Goal: Transaction & Acquisition: Purchase product/service

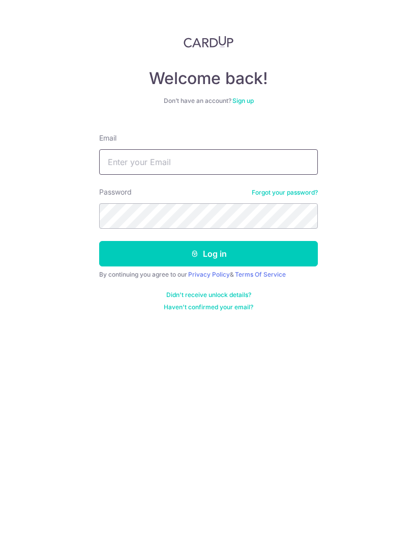
click at [236, 155] on input "Email" at bounding box center [208, 161] width 219 height 25
type input "Motoko.mertens@gmail.com"
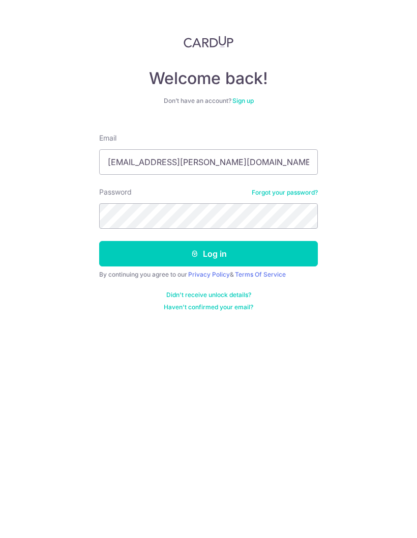
click at [258, 255] on button "Log in" at bounding box center [208, 253] width 219 height 25
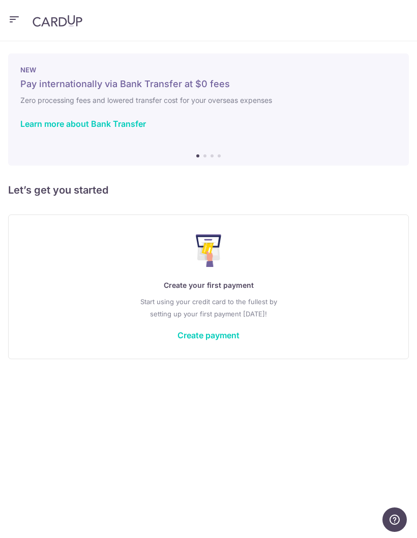
click at [227, 335] on link "Create payment" at bounding box center [209, 335] width 62 height 10
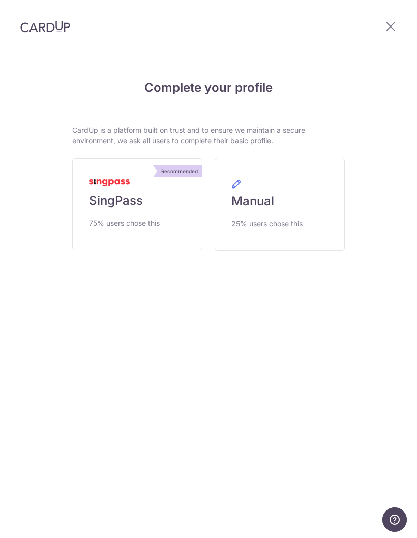
click at [154, 219] on span "75% users chose this" at bounding box center [124, 223] width 71 height 12
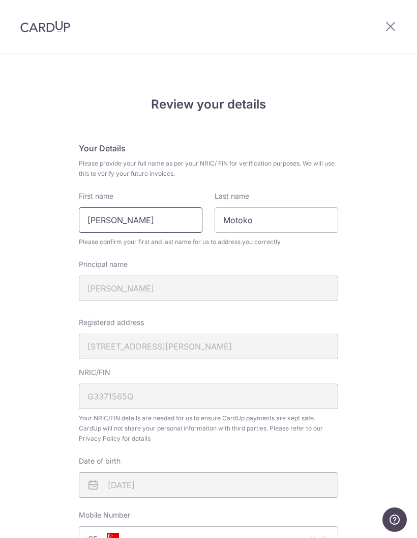
click at [94, 217] on input "[PERSON_NAME]" at bounding box center [141, 219] width 124 height 25
click at [131, 215] on input "[PERSON_NAME]" at bounding box center [141, 219] width 124 height 25
click at [131, 217] on input "[PERSON_NAME]" at bounding box center [141, 219] width 124 height 25
type input "Motoko"
click at [287, 214] on input "Motoko" at bounding box center [277, 219] width 124 height 25
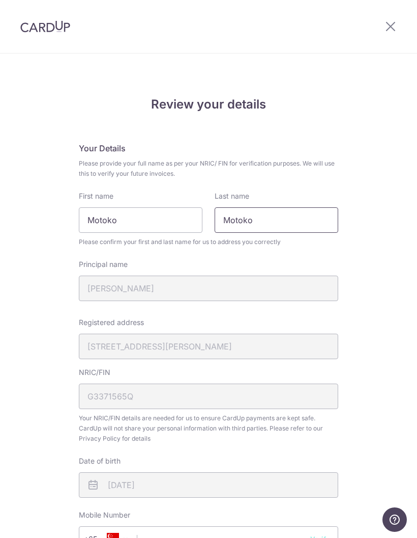
click at [241, 216] on input "Motoko" at bounding box center [277, 219] width 124 height 25
click at [245, 216] on input "Motoko" at bounding box center [277, 219] width 124 height 25
type input "Mertens"
click at [159, 214] on input "Motoko" at bounding box center [141, 219] width 124 height 25
click at [182, 218] on input "Motoko" at bounding box center [141, 219] width 124 height 25
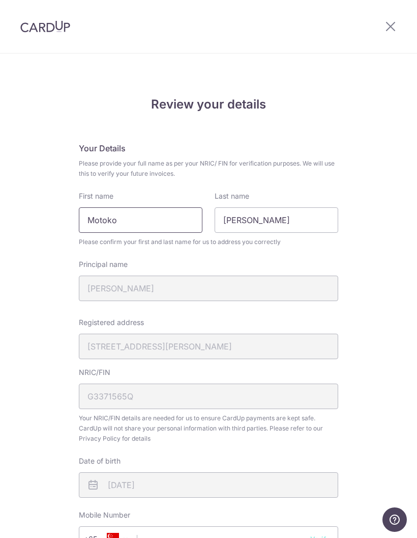
type input "Motoko"
click at [378, 279] on div "Review your details Your Details Please provide your full name as per your NRIC…" at bounding box center [208, 408] width 417 height 708
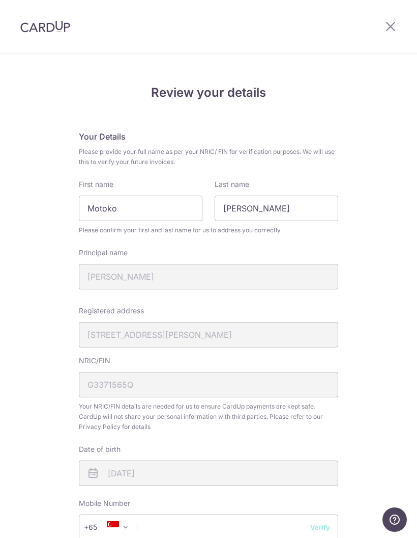
scroll to position [10, 0]
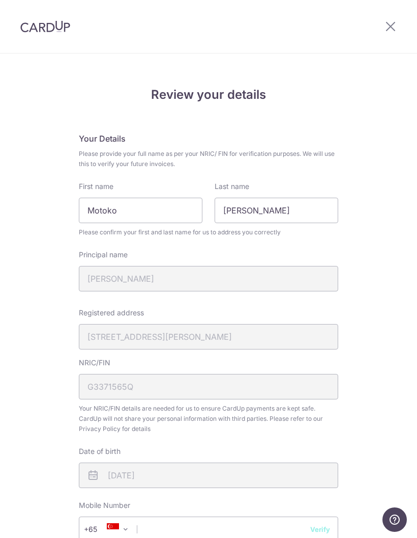
click at [165, 206] on input "Motoko" at bounding box center [141, 210] width 124 height 25
click at [386, 234] on div "Review your details Your Details Please provide your full name as per your NRIC…" at bounding box center [208, 398] width 417 height 708
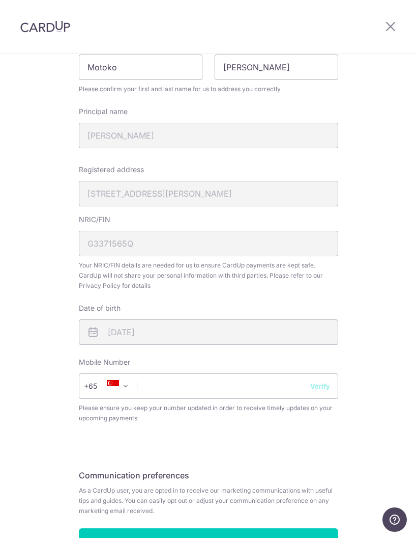
scroll to position [153, 0]
click at [250, 385] on input "text" at bounding box center [209, 385] width 260 height 25
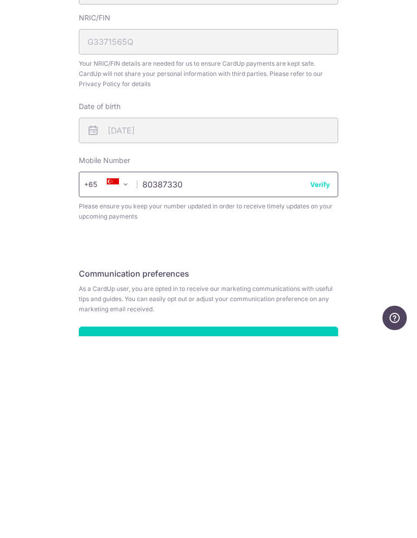
type input "80387330"
click at [324, 381] on button "Verify" at bounding box center [321, 386] width 20 height 10
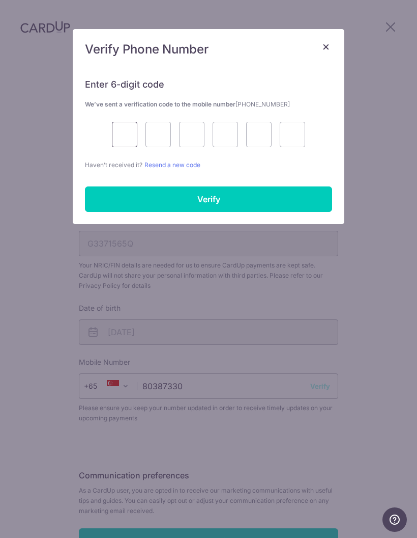
click at [128, 133] on input "text" at bounding box center [124, 134] width 25 height 25
type input "6"
type input "4"
type input "9"
type input "2"
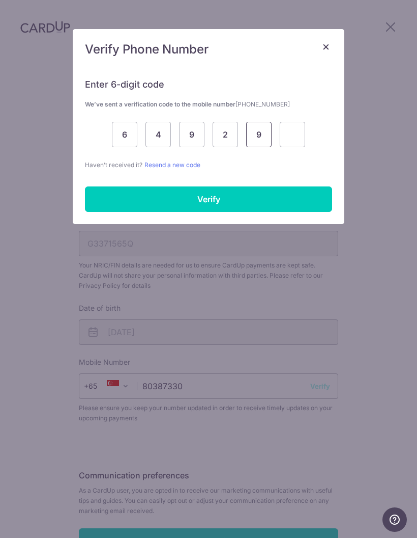
type input "9"
type input "4"
click at [262, 202] on input "Verify" at bounding box center [208, 198] width 247 height 25
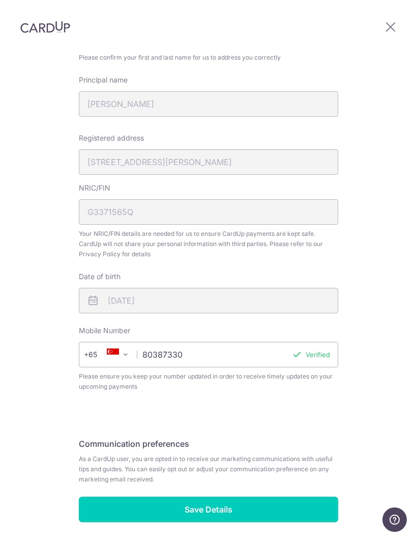
scroll to position [184, 0]
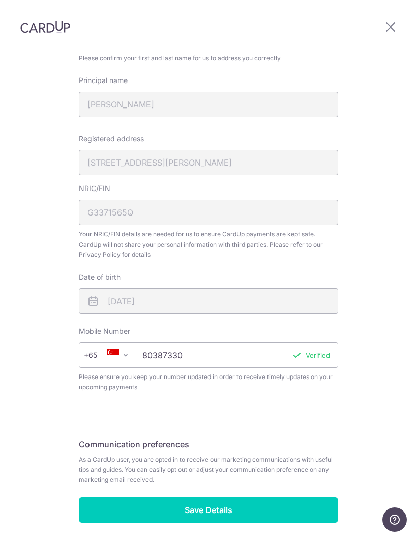
click at [305, 497] on input "Save Details" at bounding box center [209, 509] width 260 height 25
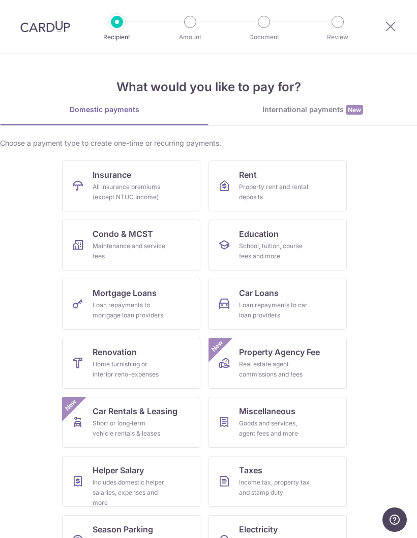
click at [303, 190] on div "Property rent and rental deposits" at bounding box center [275, 192] width 73 height 20
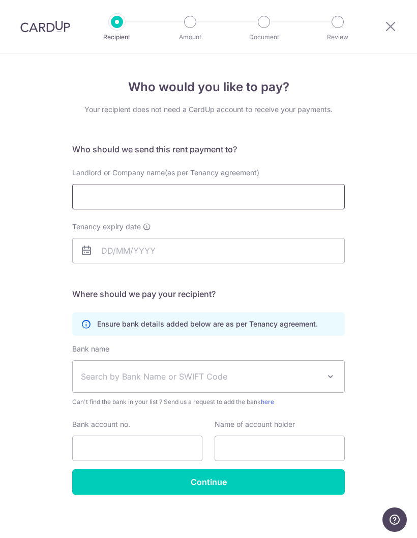
click at [244, 194] on input "Landlord or Company name(as per Tenancy agreement)" at bounding box center [208, 196] width 273 height 25
click at [387, 211] on div "Who would you like to pay? Your recipient does not need a CardUp account to rec…" at bounding box center [208, 297] width 417 height 489
click at [393, 20] on icon at bounding box center [391, 26] width 12 height 13
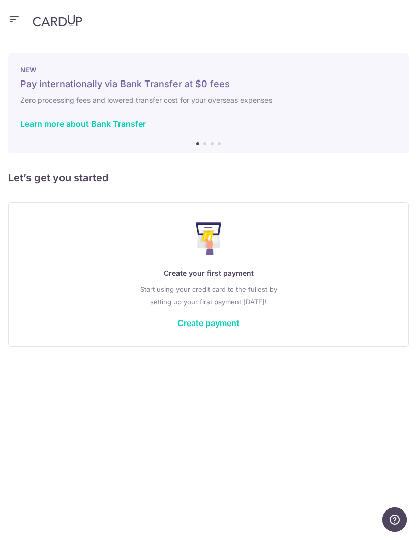
click at [20, 23] on icon "button" at bounding box center [14, 19] width 12 height 13
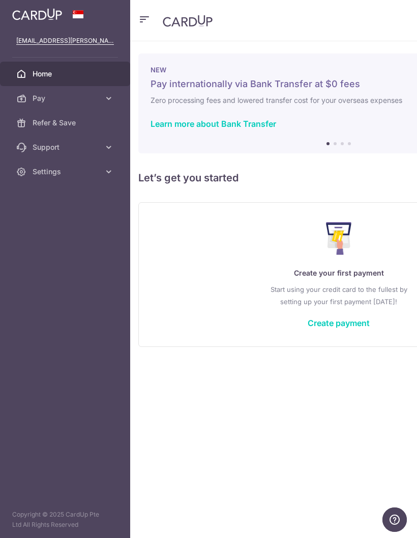
click at [106, 101] on icon at bounding box center [109, 98] width 10 height 10
click at [65, 124] on span "Payments" at bounding box center [66, 123] width 67 height 10
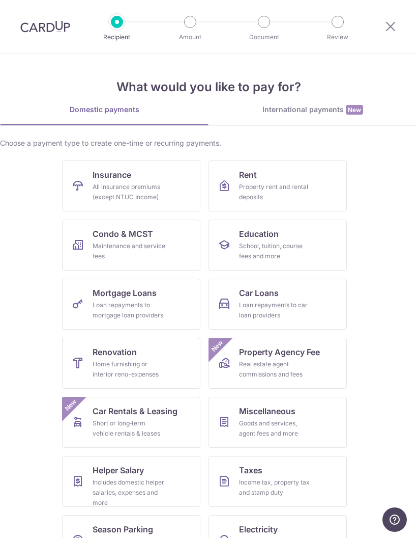
click at [392, 25] on icon at bounding box center [391, 26] width 12 height 13
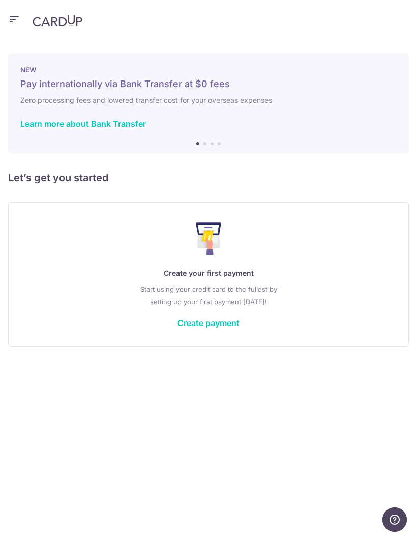
click at [19, 18] on icon "button" at bounding box center [14, 19] width 12 height 13
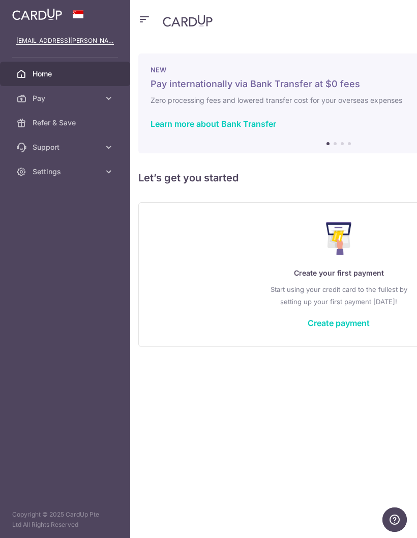
click at [100, 103] on link "Pay" at bounding box center [65, 98] width 130 height 24
click at [43, 179] on link "Cards" at bounding box center [65, 171] width 130 height 24
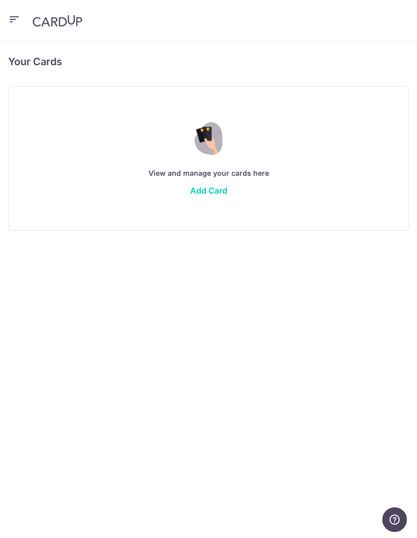
click at [223, 187] on link "Add Card" at bounding box center [208, 190] width 37 height 10
